Goal: Task Accomplishment & Management: Complete application form

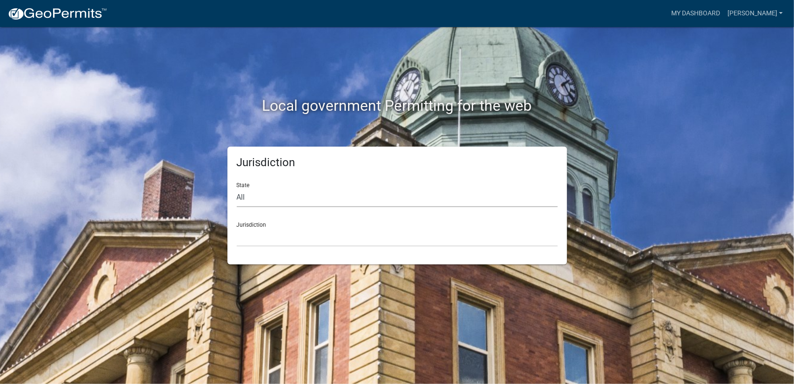
click at [336, 191] on select "All [US_STATE] [US_STATE] [US_STATE] [US_STATE] [US_STATE] [US_STATE] [US_STATE…" at bounding box center [397, 197] width 321 height 19
select select "[US_STATE]"
click at [237, 188] on select "All [US_STATE] [US_STATE] [US_STATE] [US_STATE] [US_STATE] [US_STATE] [US_STATE…" at bounding box center [397, 197] width 321 height 19
click at [280, 239] on select "[GEOGRAPHIC_DATA], [US_STATE][PERSON_NAME][GEOGRAPHIC_DATA], [US_STATE][PERSON_…" at bounding box center [397, 236] width 321 height 19
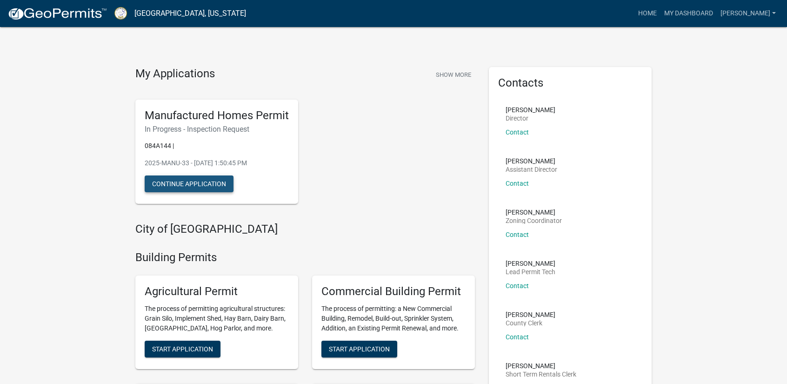
click at [227, 185] on button "Continue Application" at bounding box center [189, 183] width 89 height 17
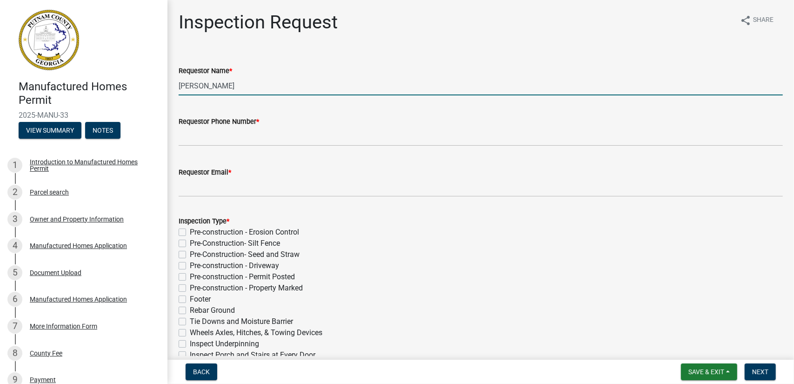
click at [215, 88] on input "[PERSON_NAME]" at bounding box center [481, 85] width 604 height 19
click at [238, 85] on input "[PERSON_NAME]" at bounding box center [481, 85] width 604 height 19
drag, startPoint x: 256, startPoint y: 87, endPoint x: 167, endPoint y: 93, distance: 89.0
click at [167, 93] on div "Manufactured Homes Permit 2025-MANU-33 View Summary Notes 1 Introduction to Man…" at bounding box center [397, 192] width 794 height 384
type input "[PERSON_NAME]"
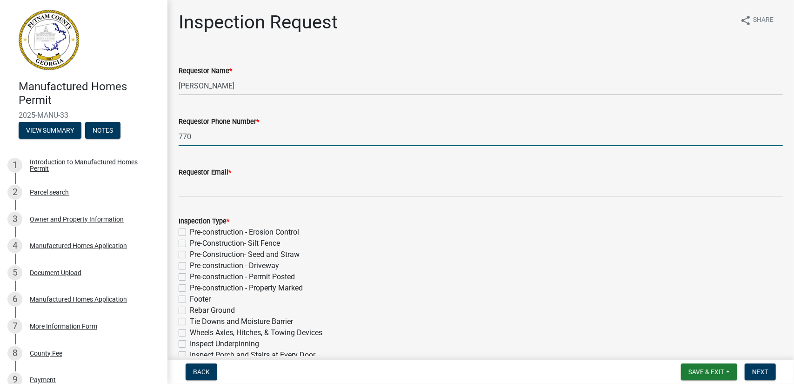
type input "7708252501"
type input "[PERSON_NAME][EMAIL_ADDRESS][DOMAIN_NAME]"
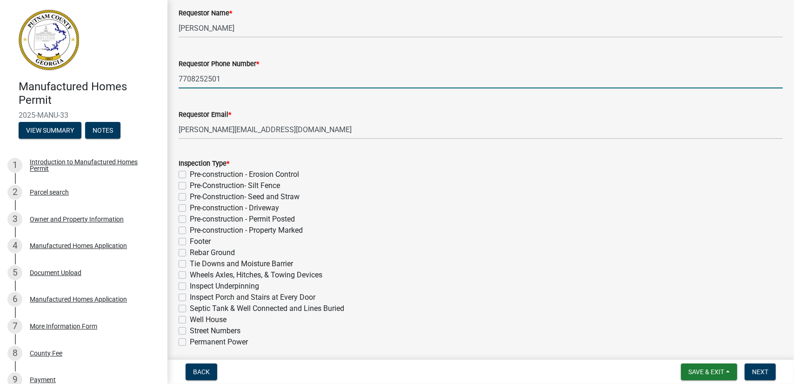
scroll to position [139, 0]
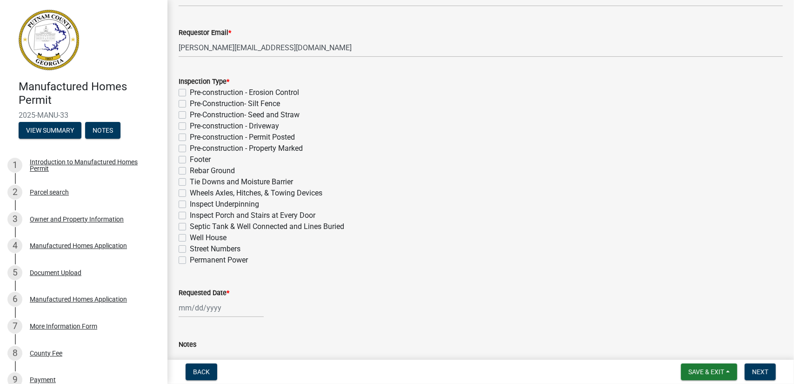
click at [190, 116] on label "Pre-Construction- Seed and Straw" at bounding box center [245, 114] width 110 height 11
click at [190, 115] on input "Pre-Construction- Seed and Straw" at bounding box center [193, 112] width 6 height 6
checkbox input "true"
checkbox input "false"
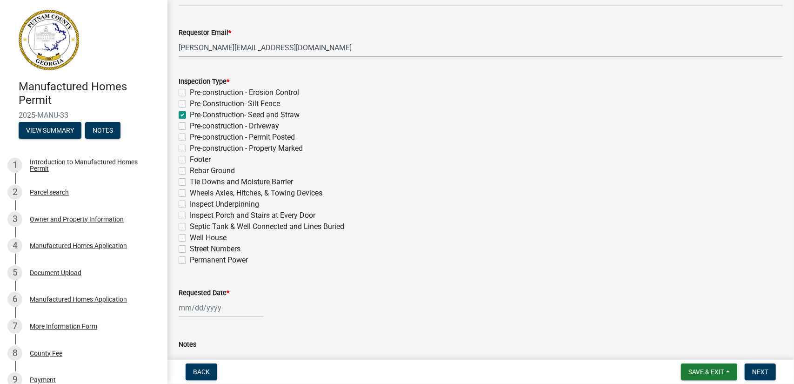
checkbox input "true"
checkbox input "false"
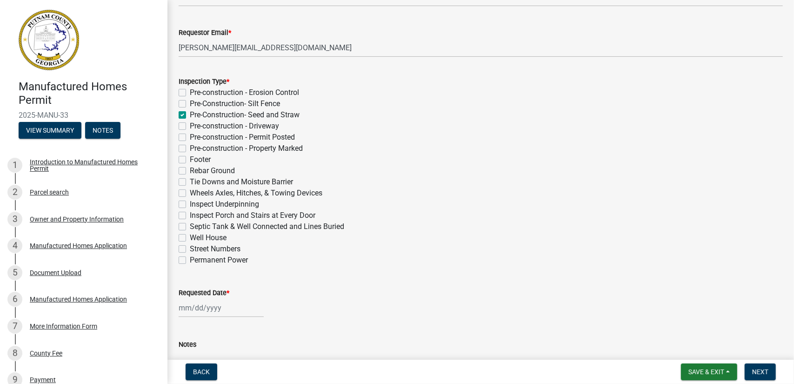
checkbox input "false"
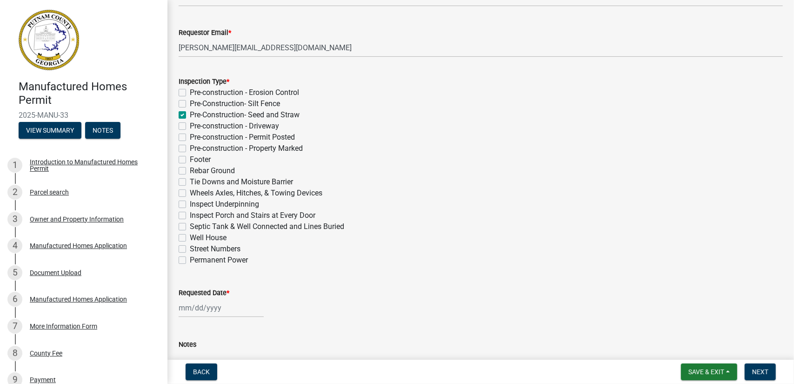
checkbox input "false"
click at [190, 181] on label "Tie Downs and Moisture Barrier" at bounding box center [241, 181] width 103 height 11
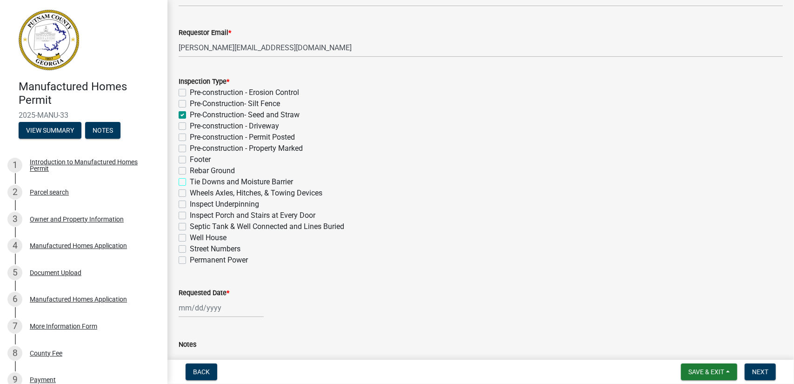
click at [190, 181] on input "Tie Downs and Moisture Barrier" at bounding box center [193, 179] width 6 height 6
checkbox input "true"
checkbox input "false"
checkbox input "true"
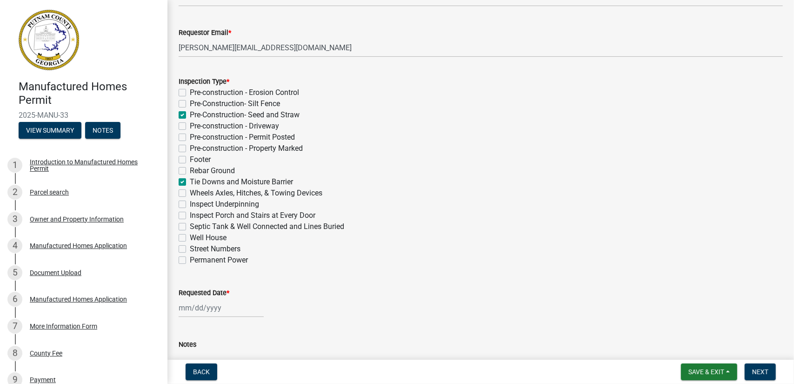
checkbox input "false"
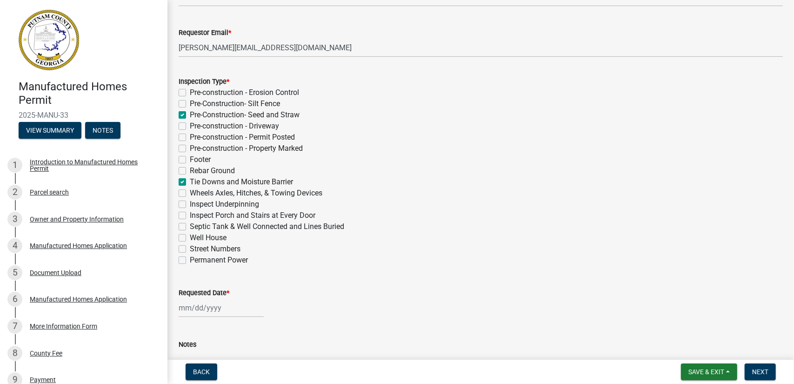
checkbox input "true"
checkbox input "false"
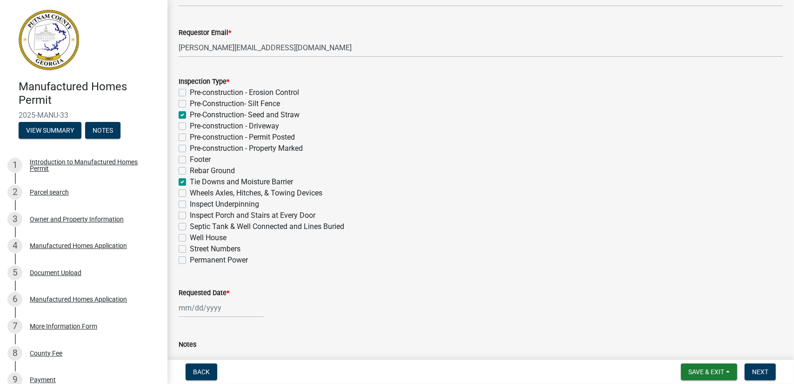
checkbox input "false"
click at [190, 158] on label "Footer" at bounding box center [200, 159] width 21 height 11
click at [190, 158] on input "Footer" at bounding box center [193, 157] width 6 height 6
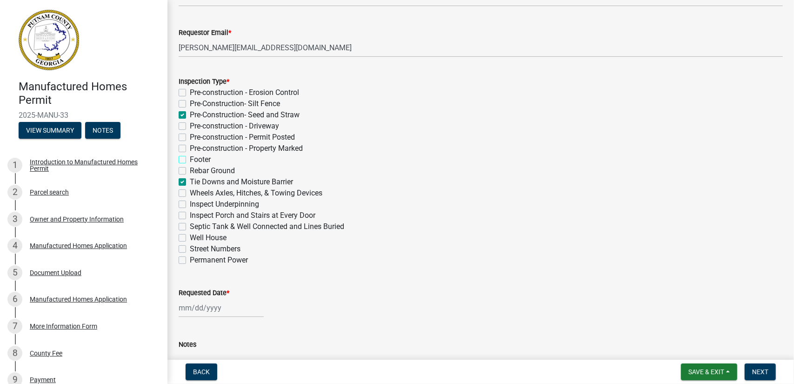
checkbox input "true"
checkbox input "false"
checkbox input "true"
checkbox input "false"
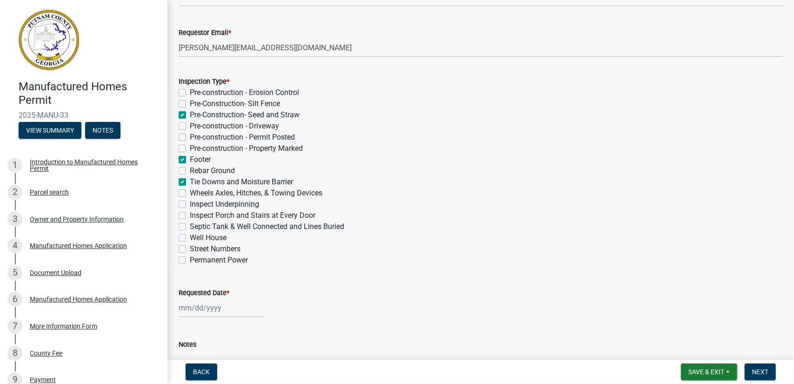
checkbox input "false"
checkbox input "true"
checkbox input "false"
checkbox input "true"
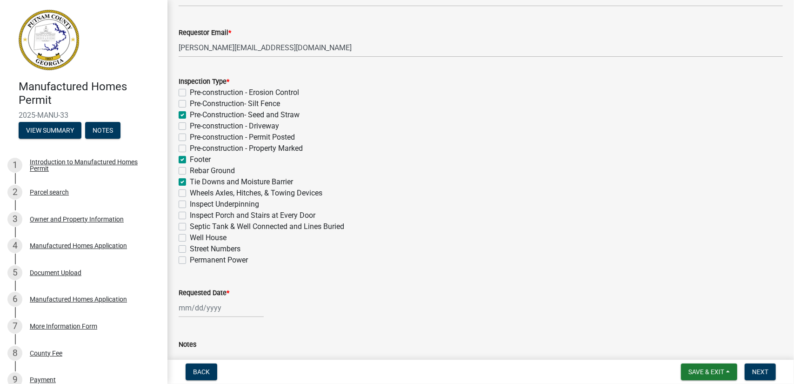
checkbox input "false"
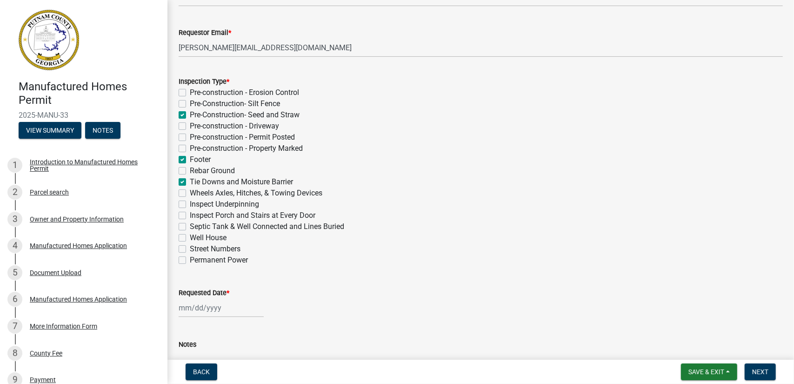
checkbox input "false"
click at [190, 115] on label "Pre-Construction- Seed and Straw" at bounding box center [245, 114] width 110 height 11
click at [190, 115] on input "Pre-Construction- Seed and Straw" at bounding box center [193, 112] width 6 height 6
checkbox input "false"
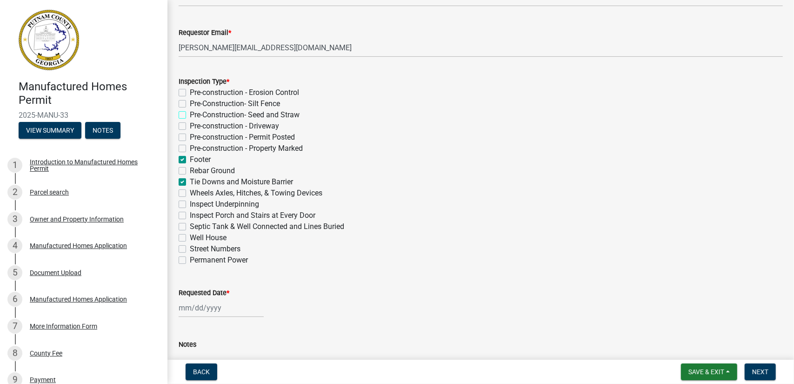
checkbox input "false"
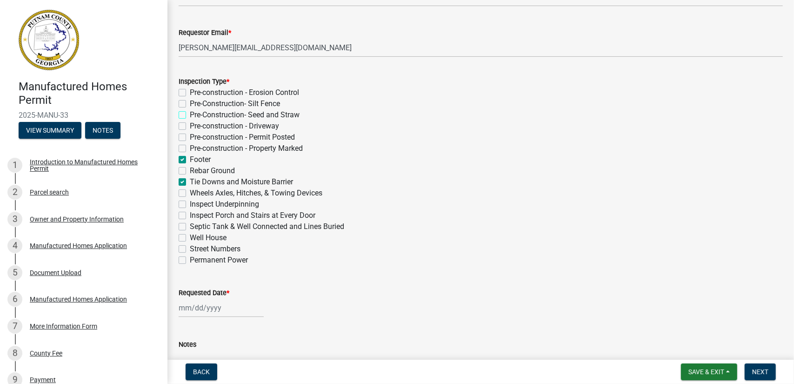
checkbox input "false"
checkbox input "true"
checkbox input "false"
checkbox input "true"
checkbox input "false"
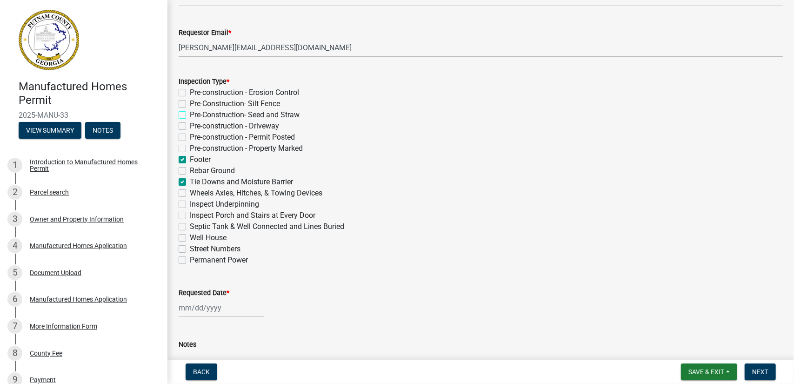
checkbox input "false"
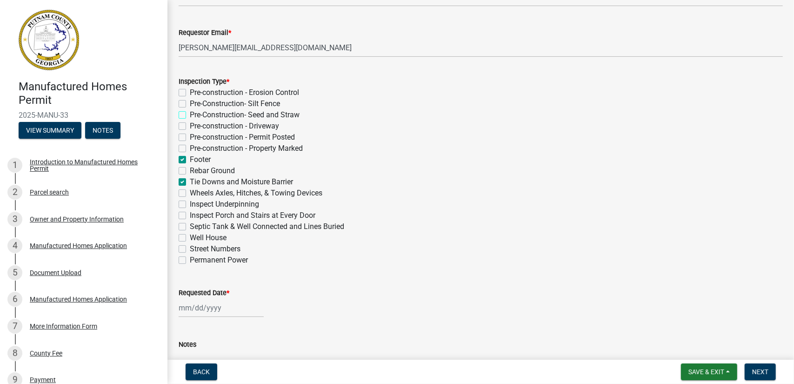
checkbox input "false"
click at [190, 193] on label "Wheels Axles, Hitches, & Towing Devices" at bounding box center [256, 192] width 133 height 11
click at [190, 193] on input "Wheels Axles, Hitches, & Towing Devices" at bounding box center [193, 190] width 6 height 6
checkbox input "true"
checkbox input "false"
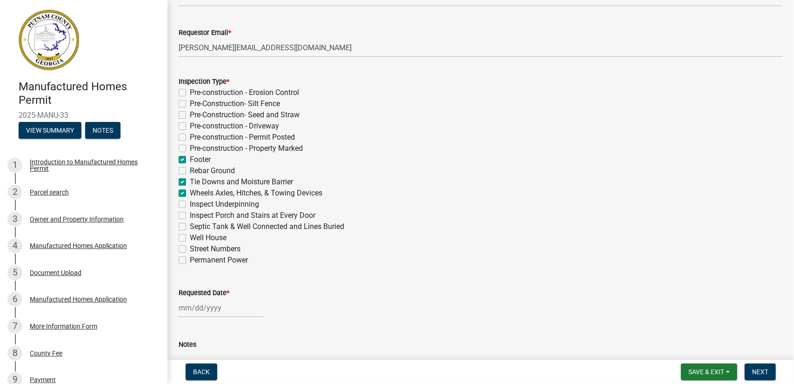
checkbox input "false"
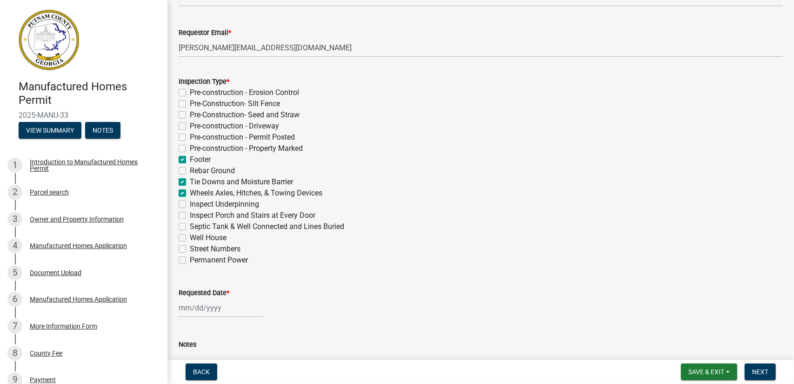
checkbox input "true"
checkbox input "false"
checkbox input "true"
checkbox input "false"
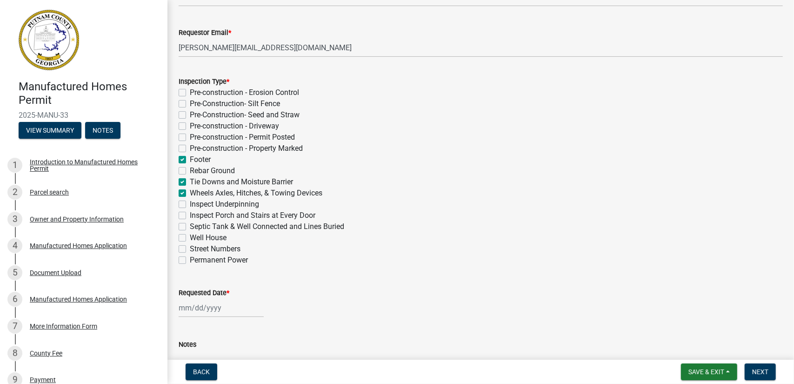
checkbox input "false"
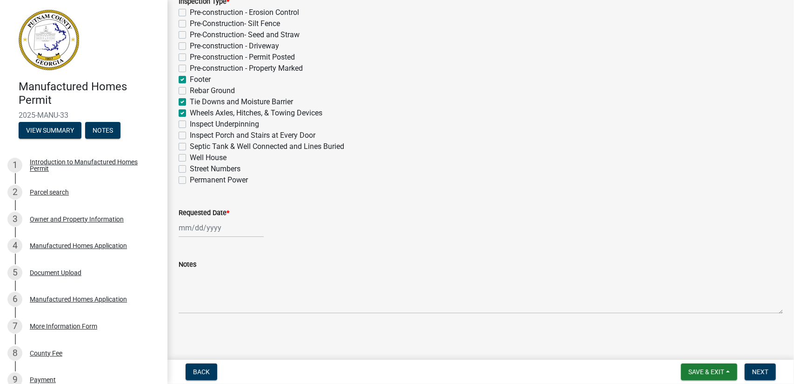
scroll to position [220, 0]
click at [206, 229] on div at bounding box center [221, 226] width 85 height 19
select select "9"
select select "2025"
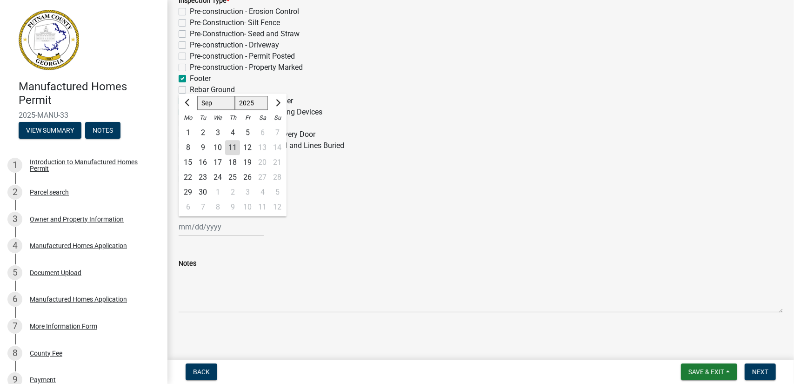
click at [234, 148] on div "11" at bounding box center [232, 147] width 15 height 15
type input "[DATE]"
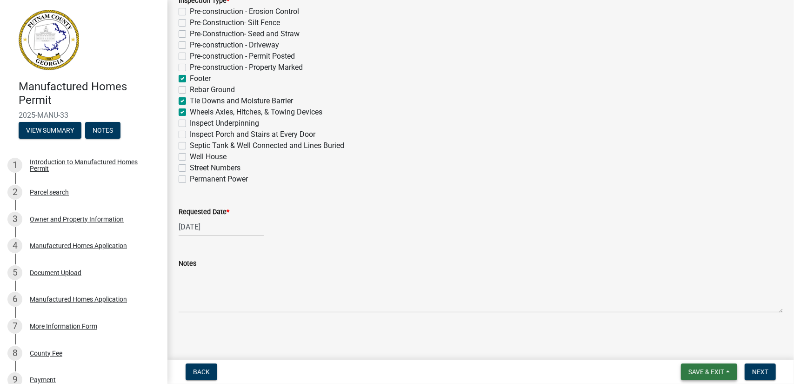
click at [707, 374] on span "Save & Exit" at bounding box center [706, 371] width 36 height 7
click at [768, 371] on button "Next" at bounding box center [759, 371] width 31 height 17
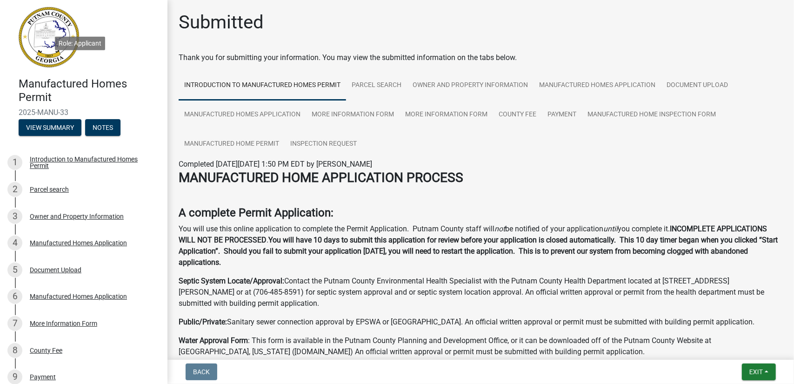
scroll to position [0, 0]
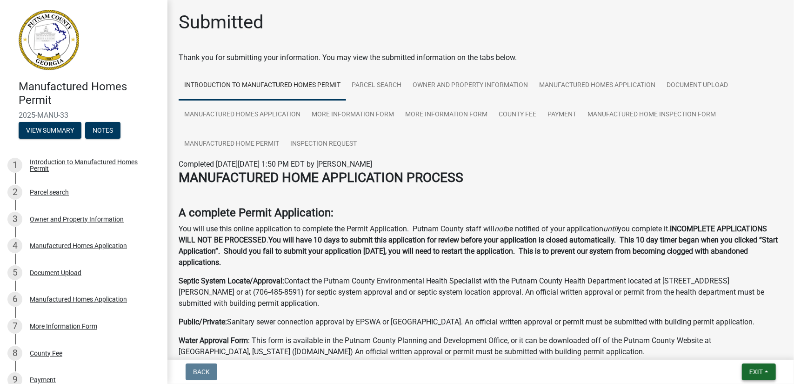
click at [755, 372] on span "Exit" at bounding box center [755, 371] width 13 height 7
click at [627, 367] on div "Back Exit Save Save & Exit" at bounding box center [480, 371] width 611 height 17
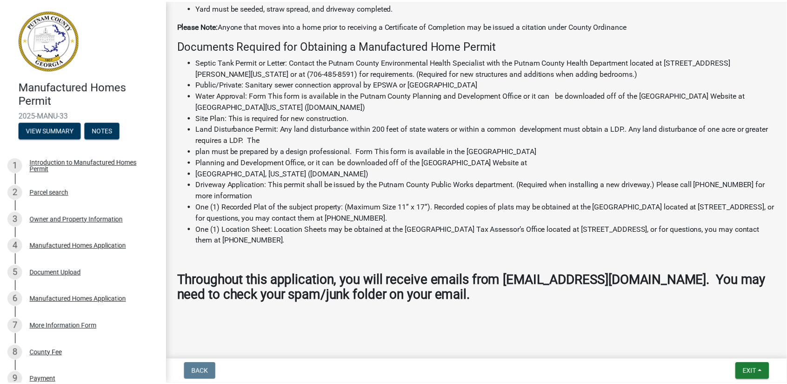
scroll to position [961, 0]
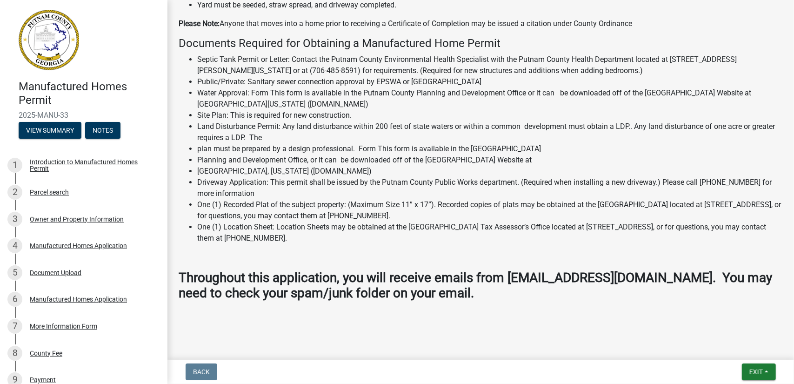
click at [492, 300] on h3 "Throughout this application, you will receive emails from [EMAIL_ADDRESS][DOMAI…" at bounding box center [481, 285] width 604 height 31
click at [751, 371] on span "Exit" at bounding box center [755, 371] width 13 height 7
click at [742, 348] on button "Save & Exit" at bounding box center [739, 347] width 74 height 22
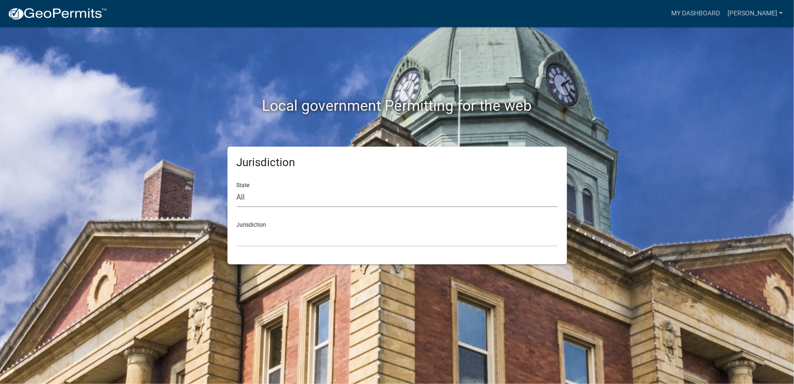
click at [310, 193] on select "All [US_STATE] [US_STATE] [US_STATE] [US_STATE] [US_STATE] [US_STATE] [US_STATE…" at bounding box center [397, 197] width 321 height 19
select select "[US_STATE]"
click at [237, 188] on select "All [US_STATE] [US_STATE] [US_STATE] [US_STATE] [US_STATE] [US_STATE] [US_STATE…" at bounding box center [397, 197] width 321 height 19
click at [296, 238] on select "[GEOGRAPHIC_DATA], [US_STATE][PERSON_NAME][GEOGRAPHIC_DATA], [US_STATE][PERSON_…" at bounding box center [397, 236] width 321 height 19
